Goal: Find contact information: Find contact information

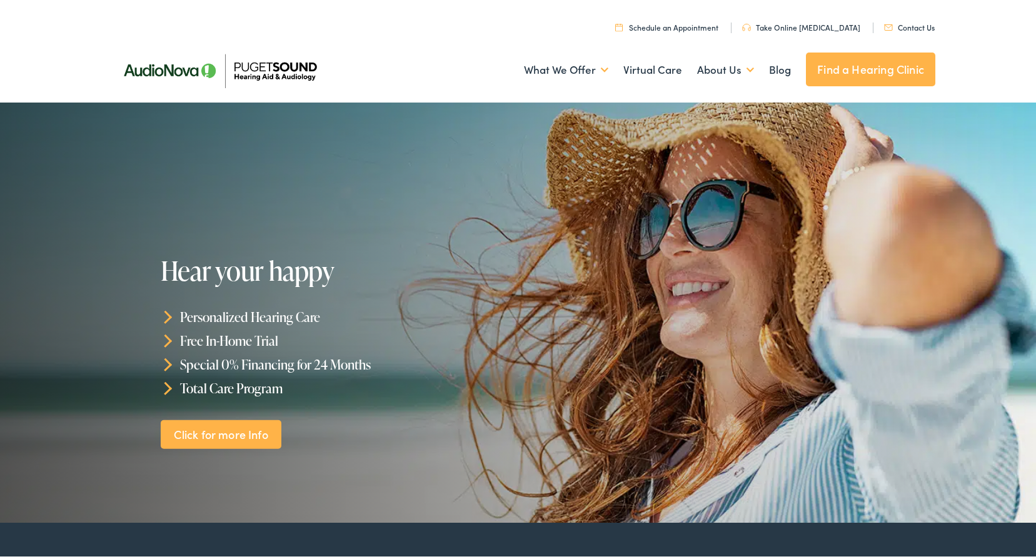
click at [908, 21] on link "Contact Us" at bounding box center [909, 24] width 51 height 11
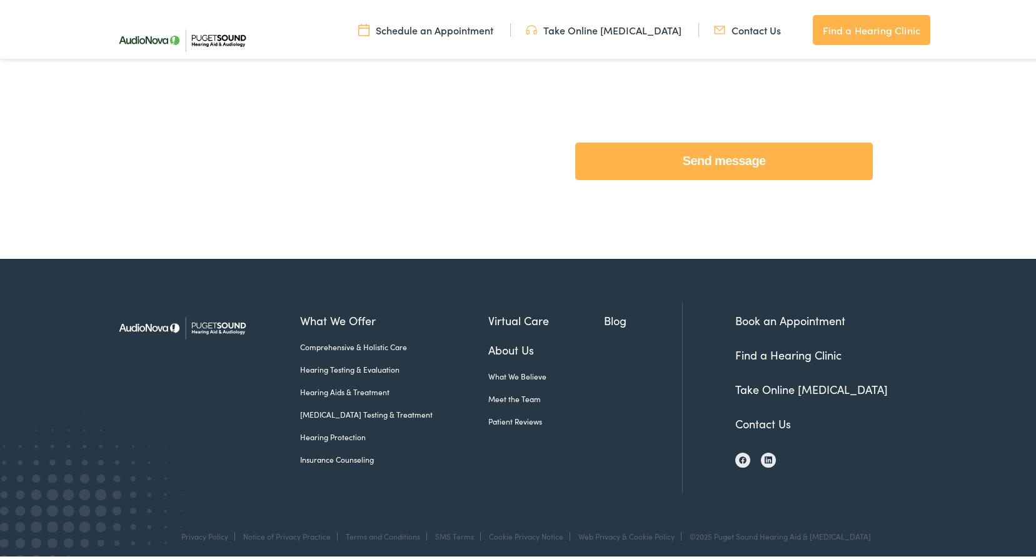
scroll to position [566, 0]
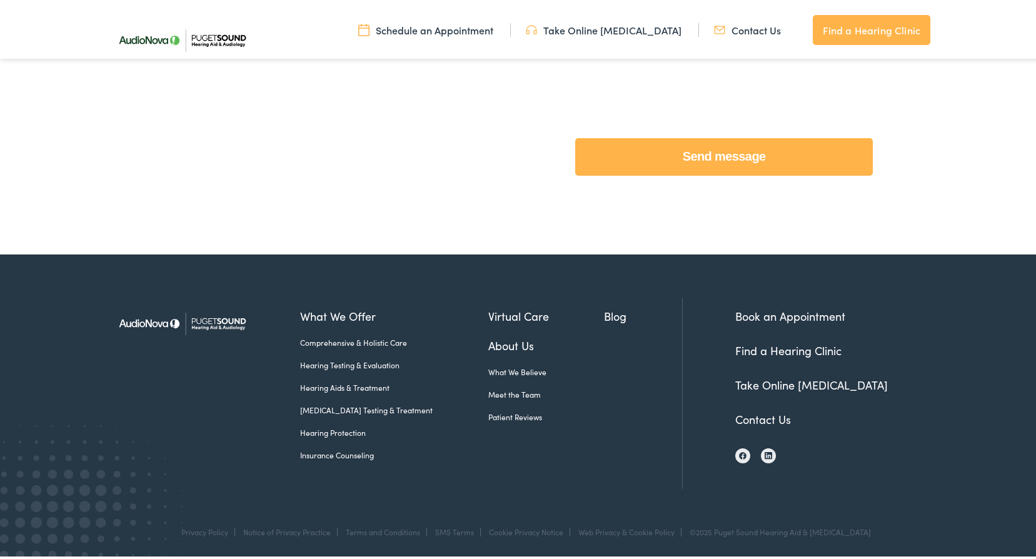
click at [752, 418] on link "Contact Us" at bounding box center [763, 417] width 56 height 16
